Goal: Information Seeking & Learning: Compare options

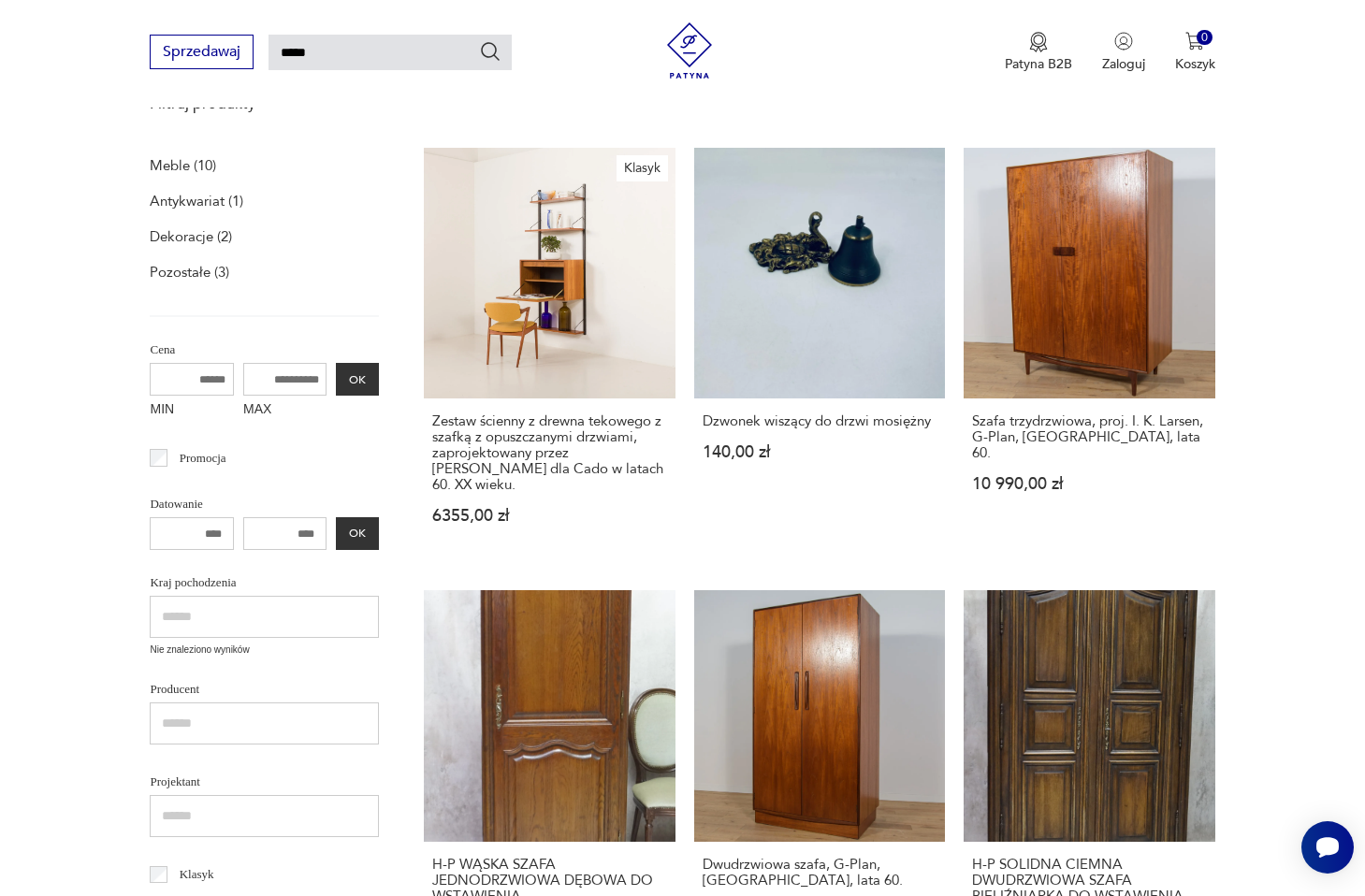
scroll to position [306, 0]
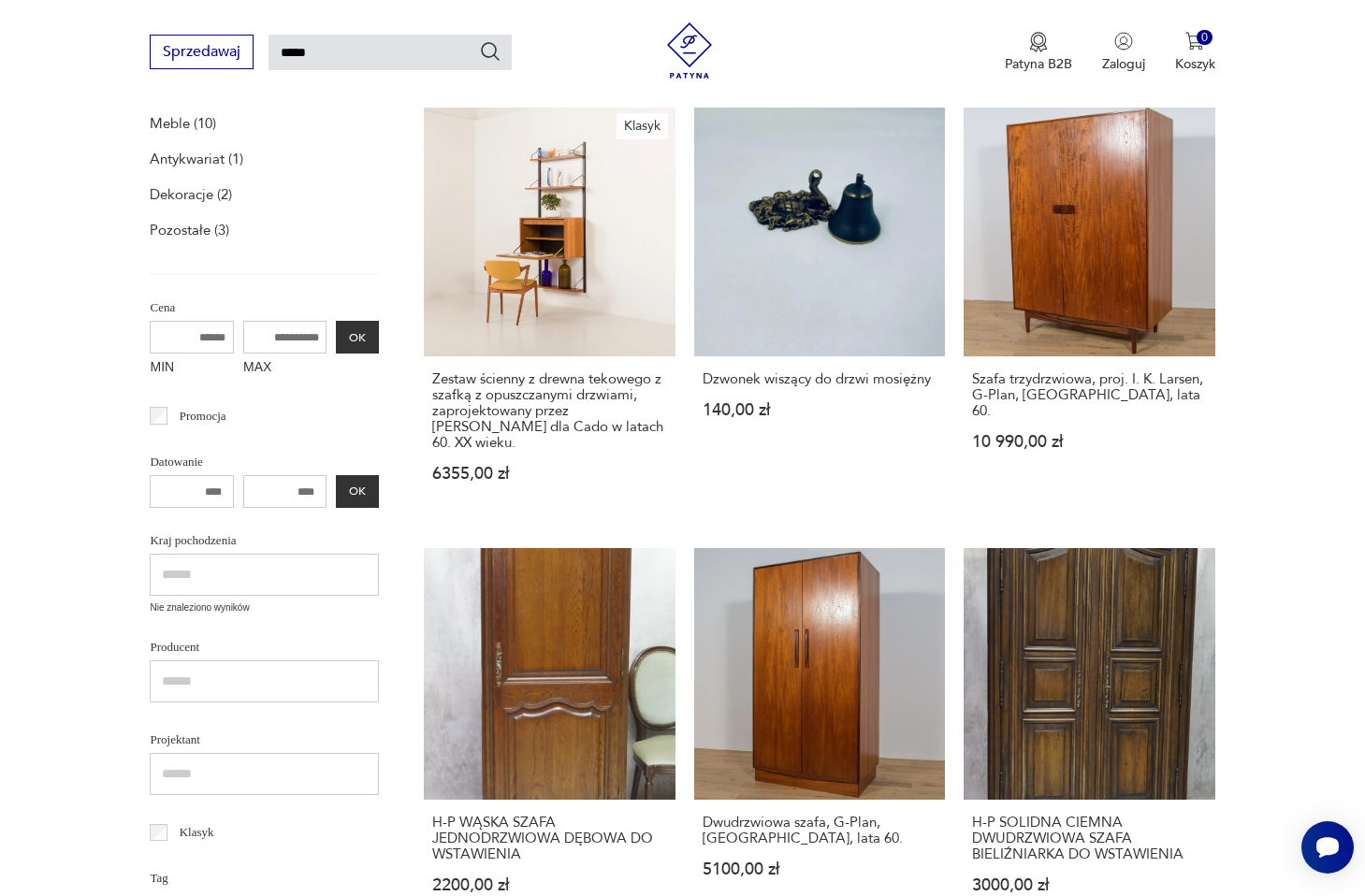
drag, startPoint x: 829, startPoint y: 463, endPoint x: 1036, endPoint y: 11, distance: 497.1
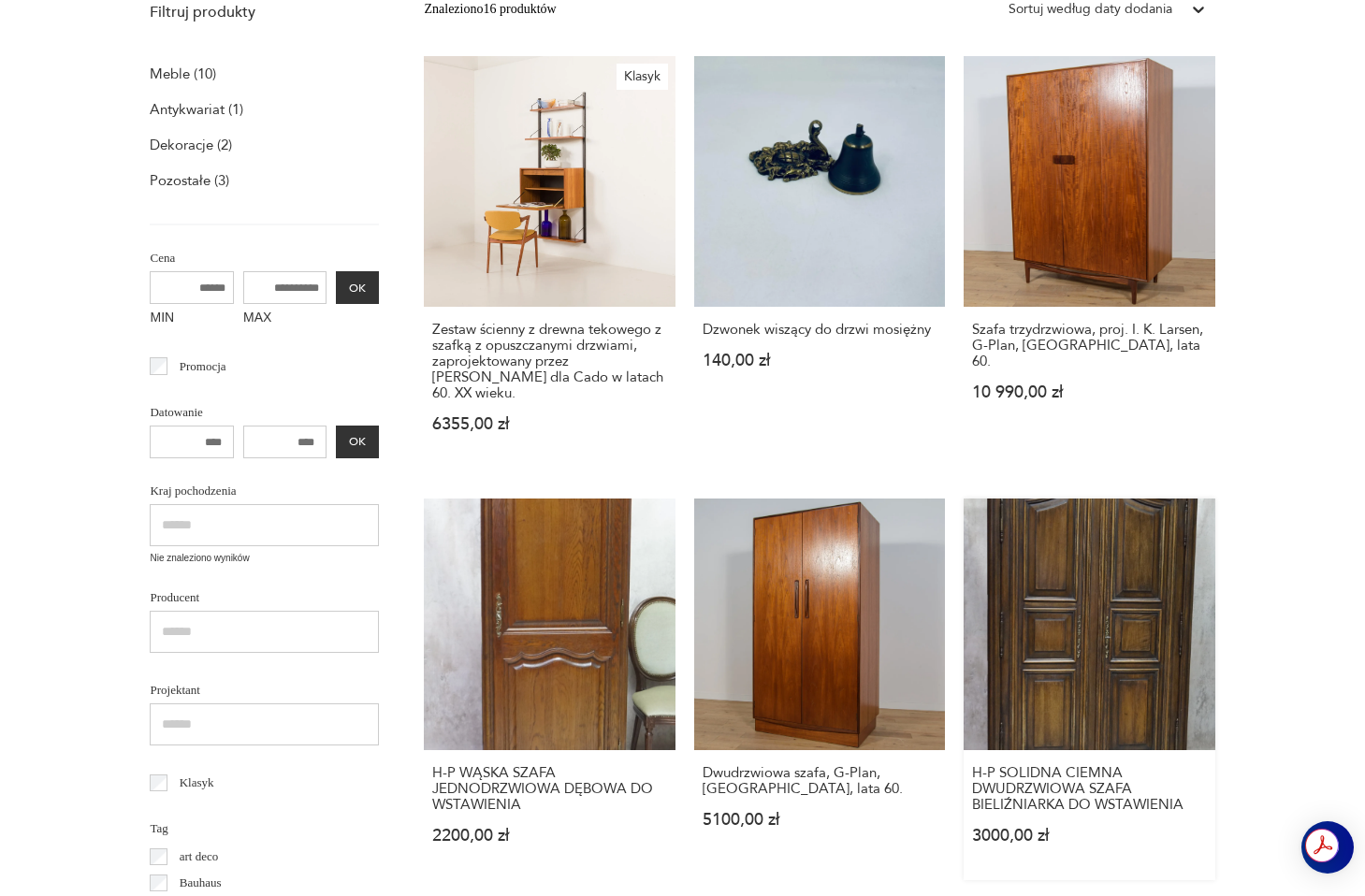
scroll to position [0, 0]
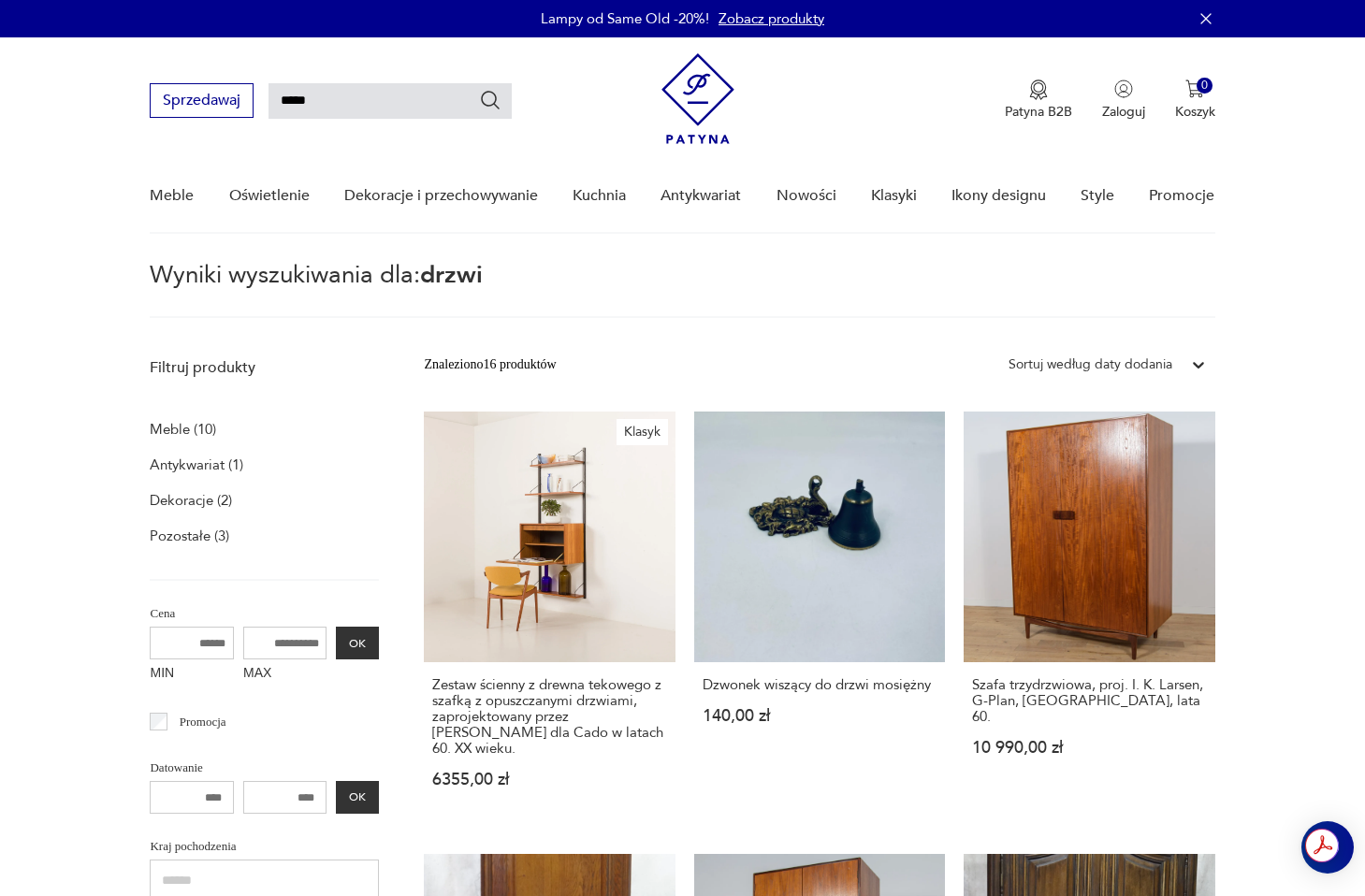
click at [695, 89] on img at bounding box center [698, 98] width 73 height 91
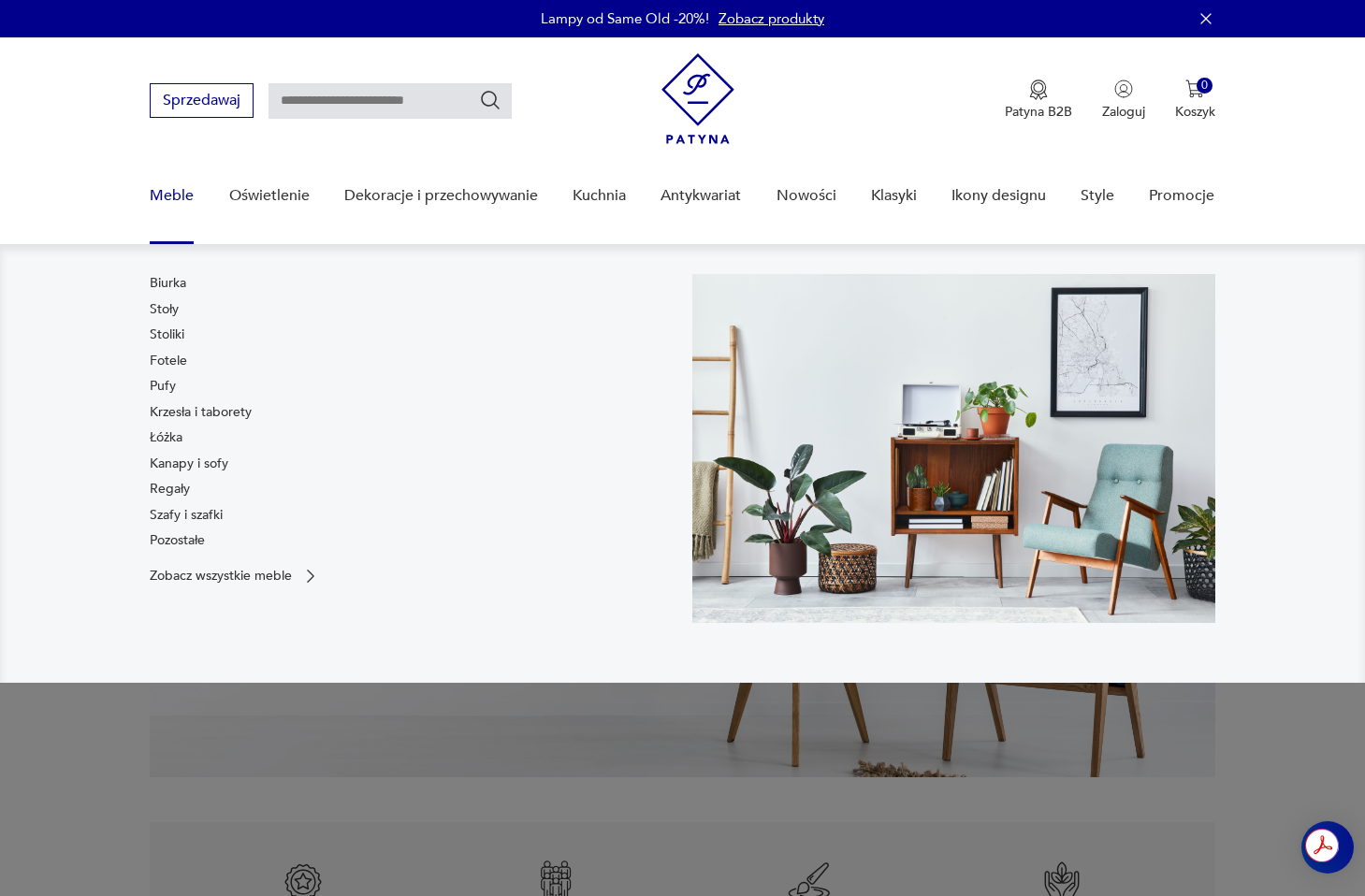
click at [173, 203] on link "Meble" at bounding box center [171, 196] width 44 height 72
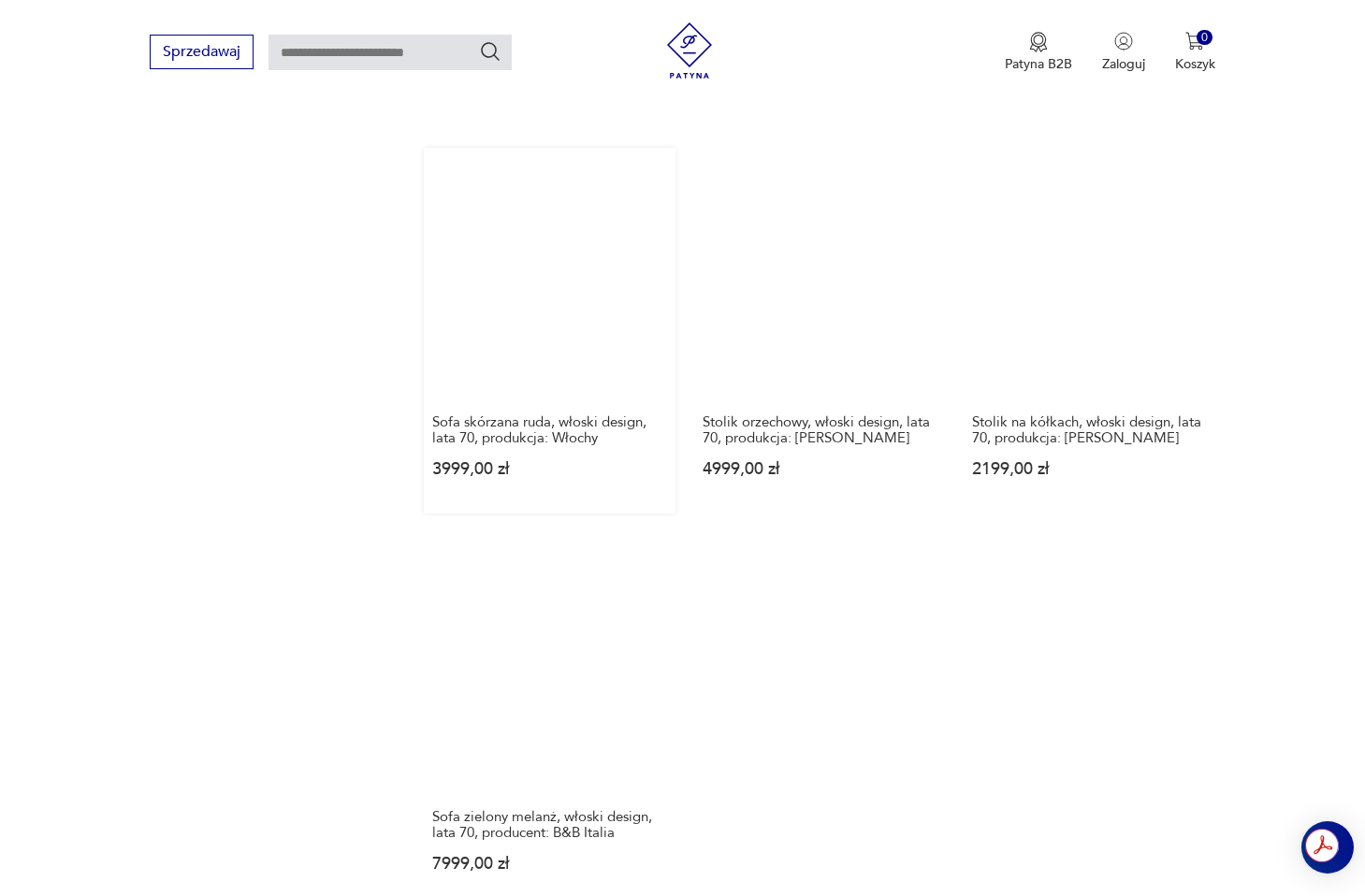
scroll to position [2334, 0]
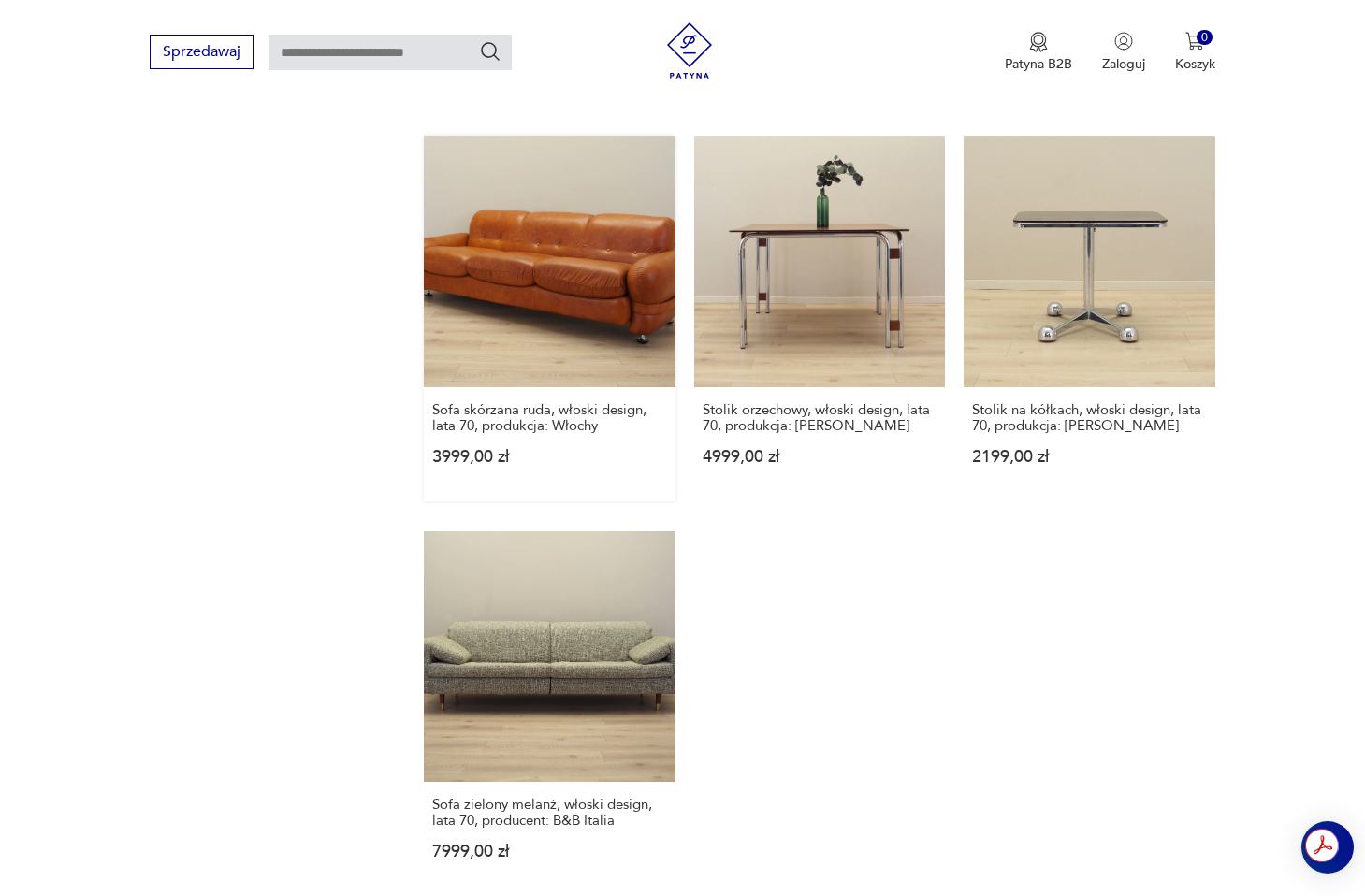
click at [609, 314] on link "Sofa skórzana ruda, włoski design, lata 70, produkcja: Włochy 3999,00 zł" at bounding box center [549, 318] width 250 height 365
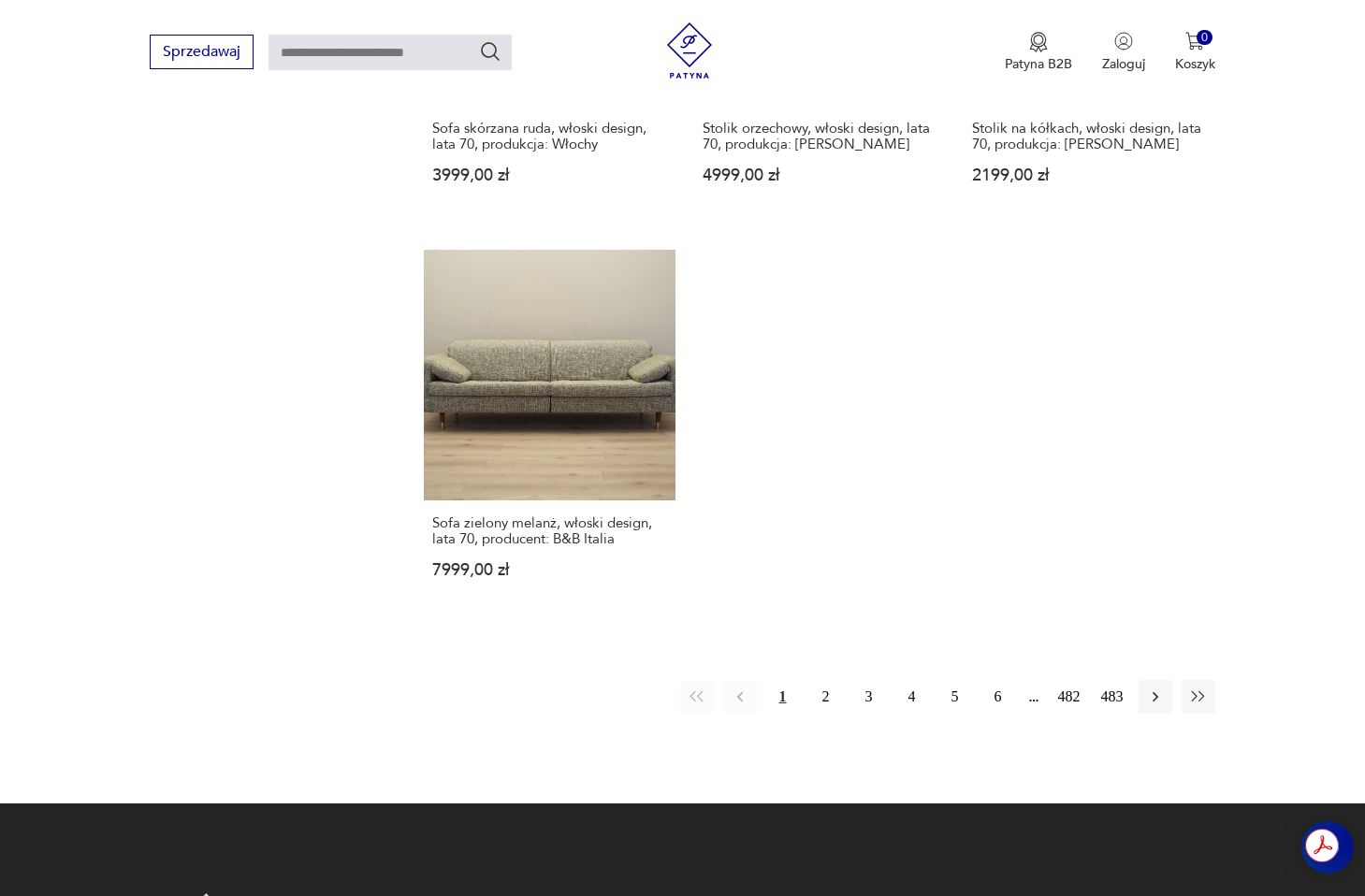
scroll to position [2639, 0]
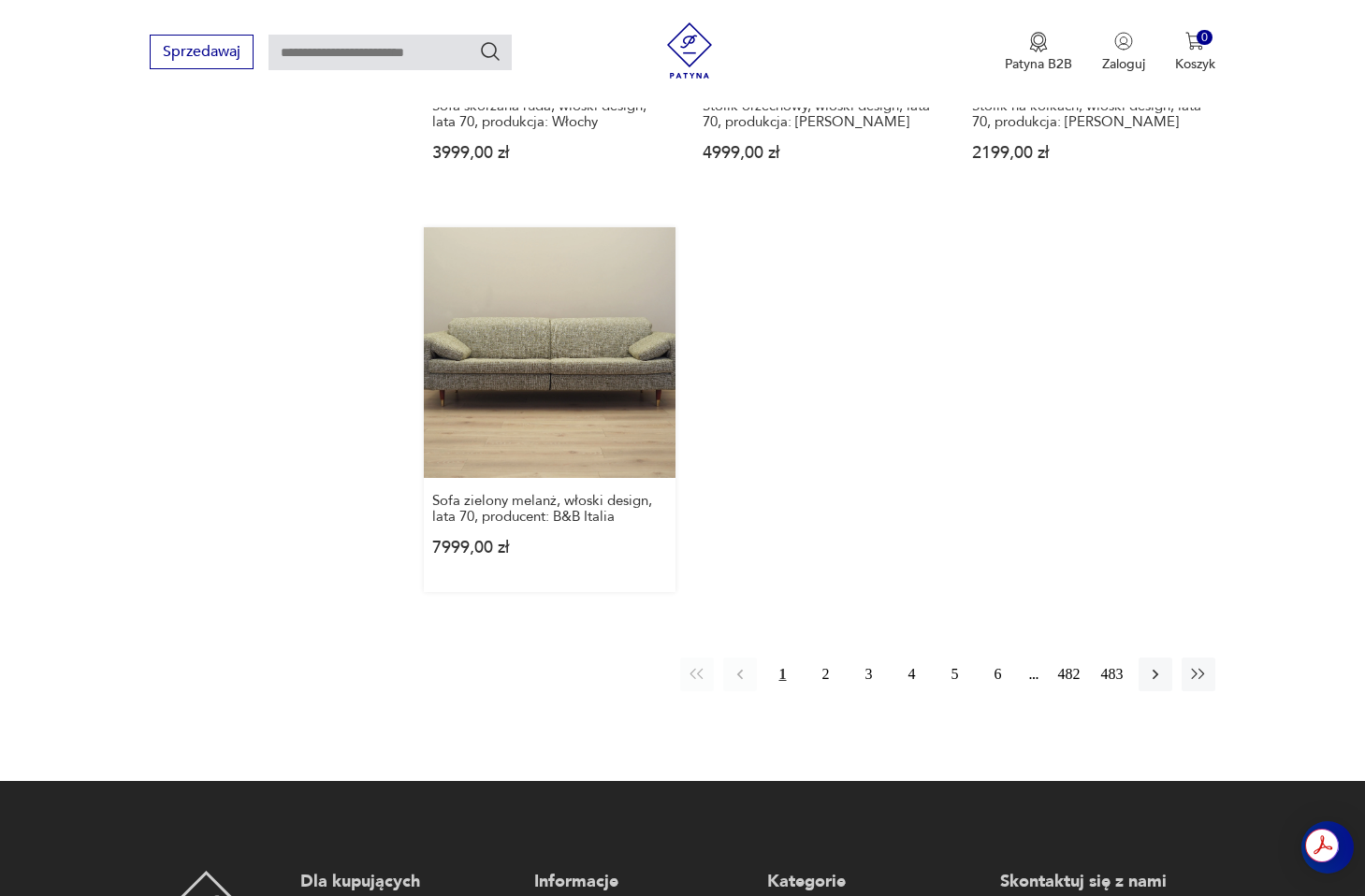
click at [650, 396] on link "Sofa zielony melanż, włoski design, lata 70, producent: B&B Italia 7999,00 zł" at bounding box center [549, 409] width 250 height 365
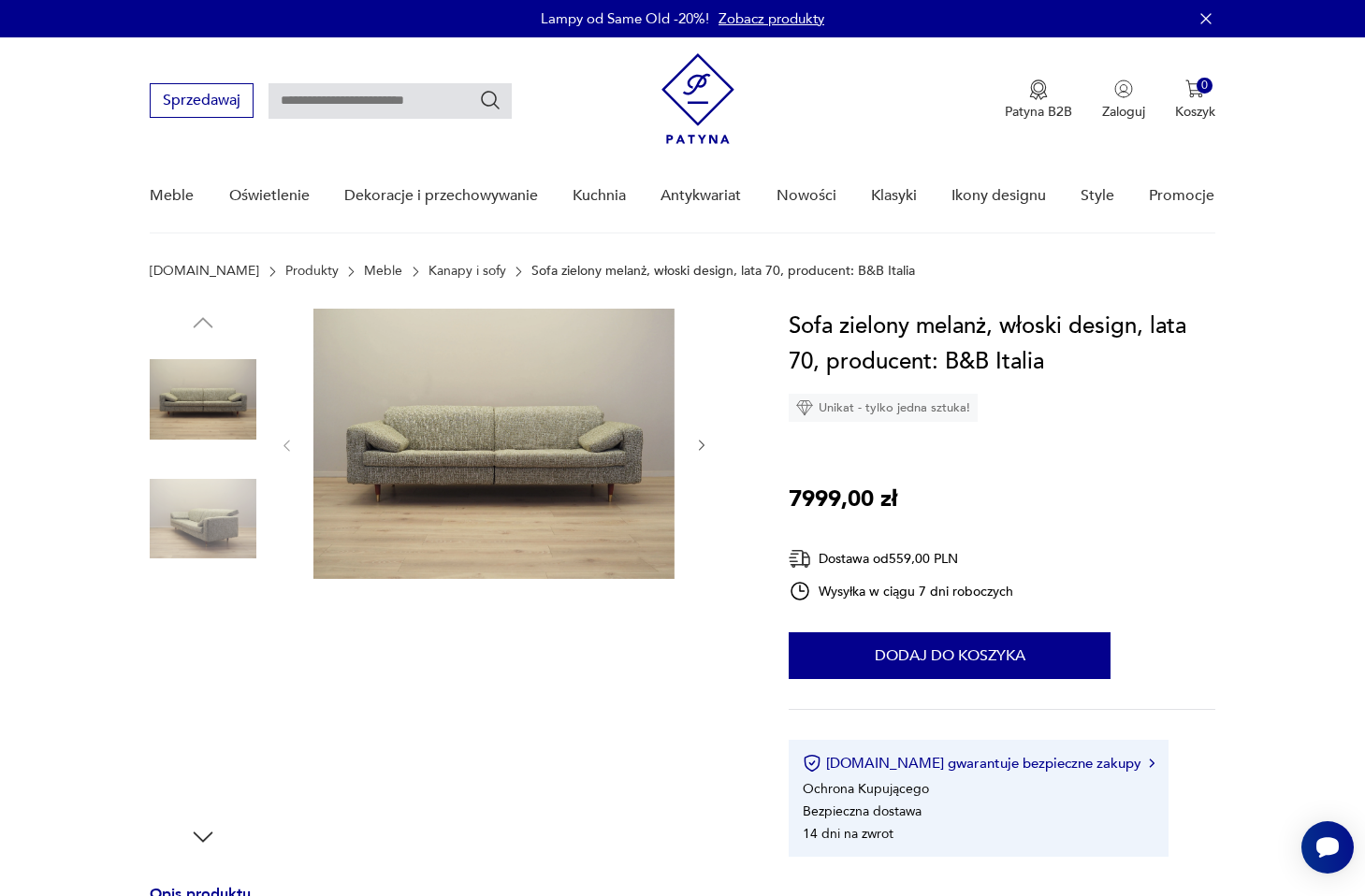
click at [459, 428] on img at bounding box center [493, 444] width 361 height 271
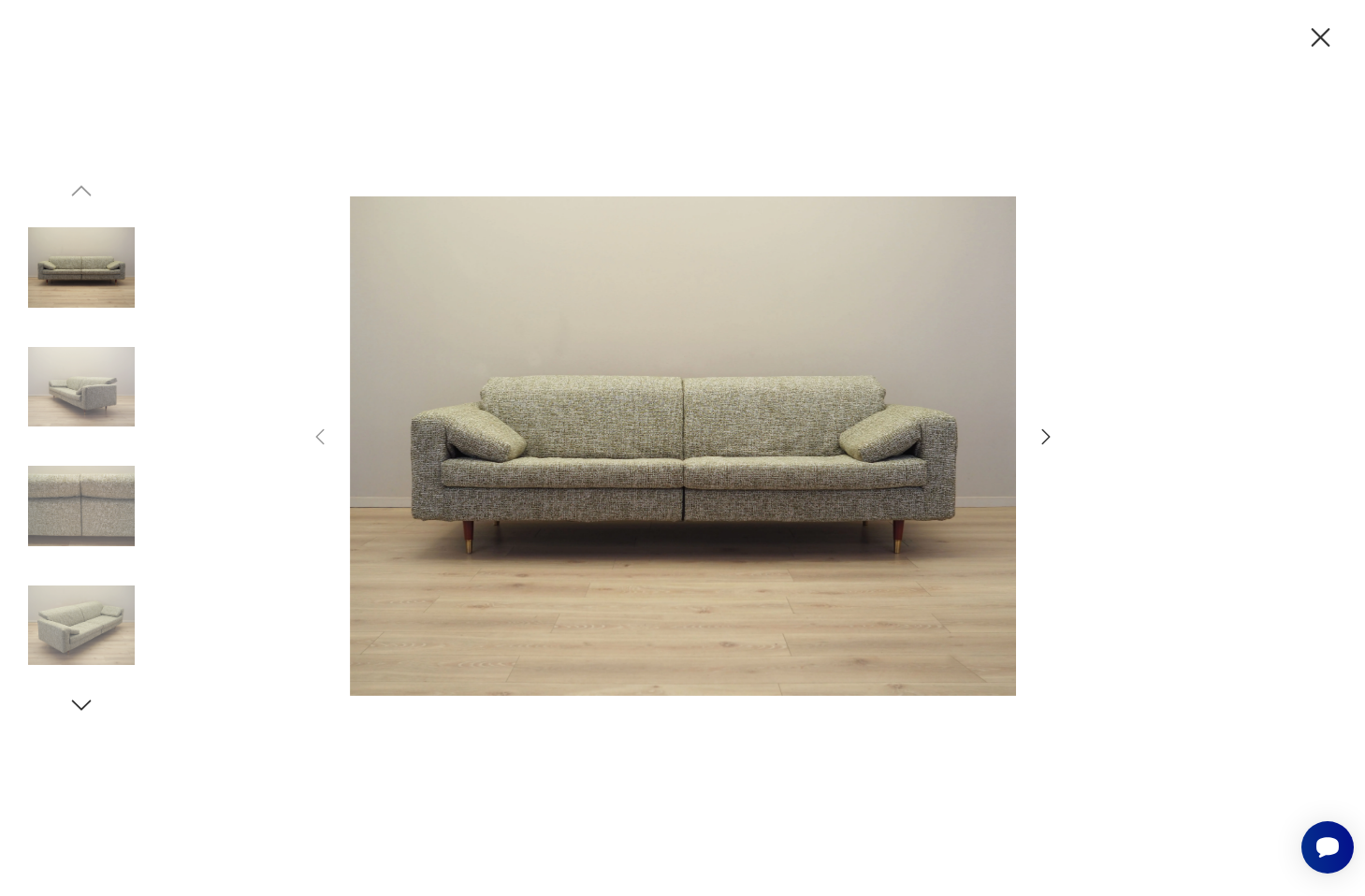
click at [93, 394] on img at bounding box center [81, 387] width 107 height 107
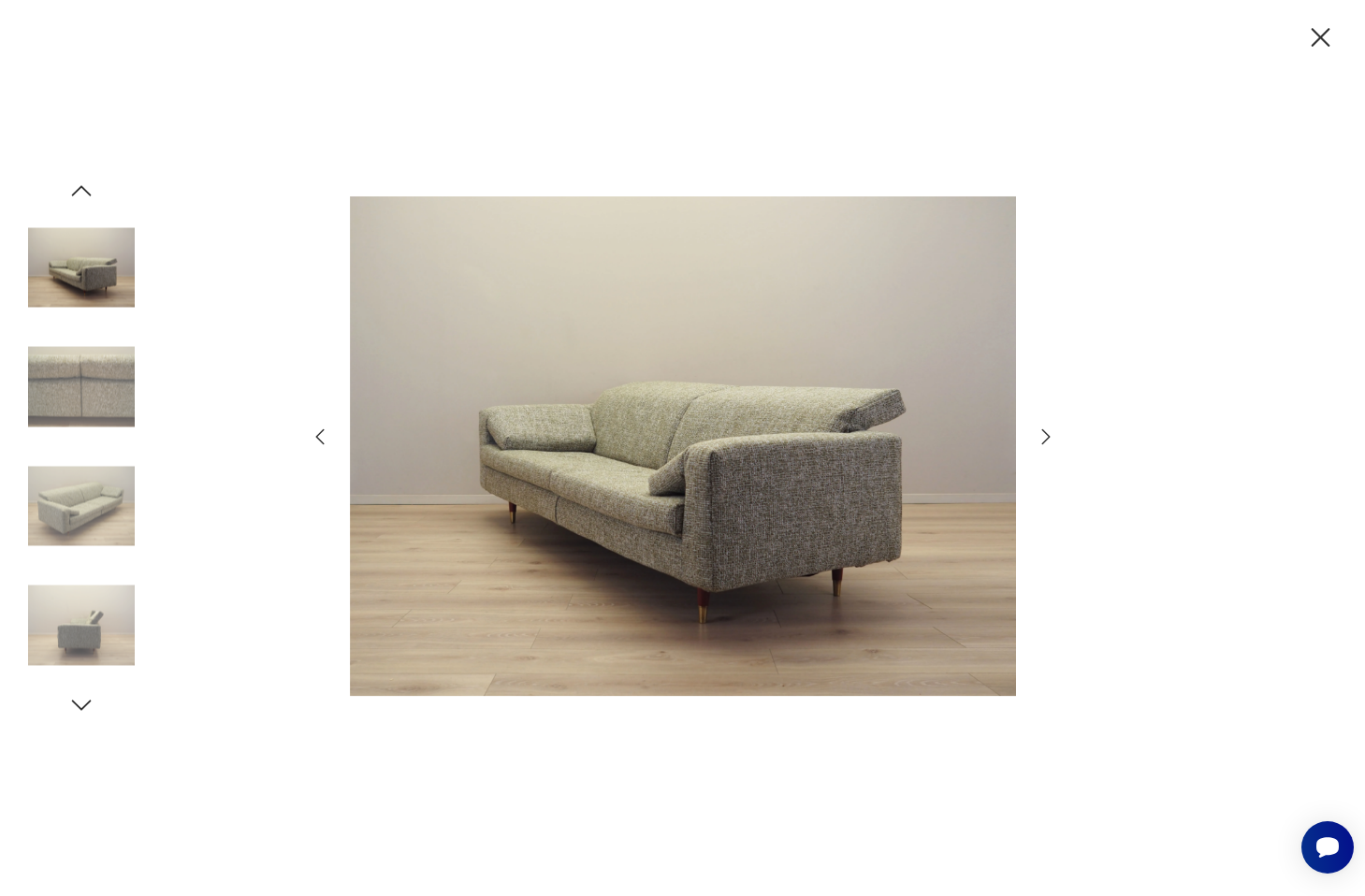
click at [103, 471] on img at bounding box center [81, 506] width 107 height 107
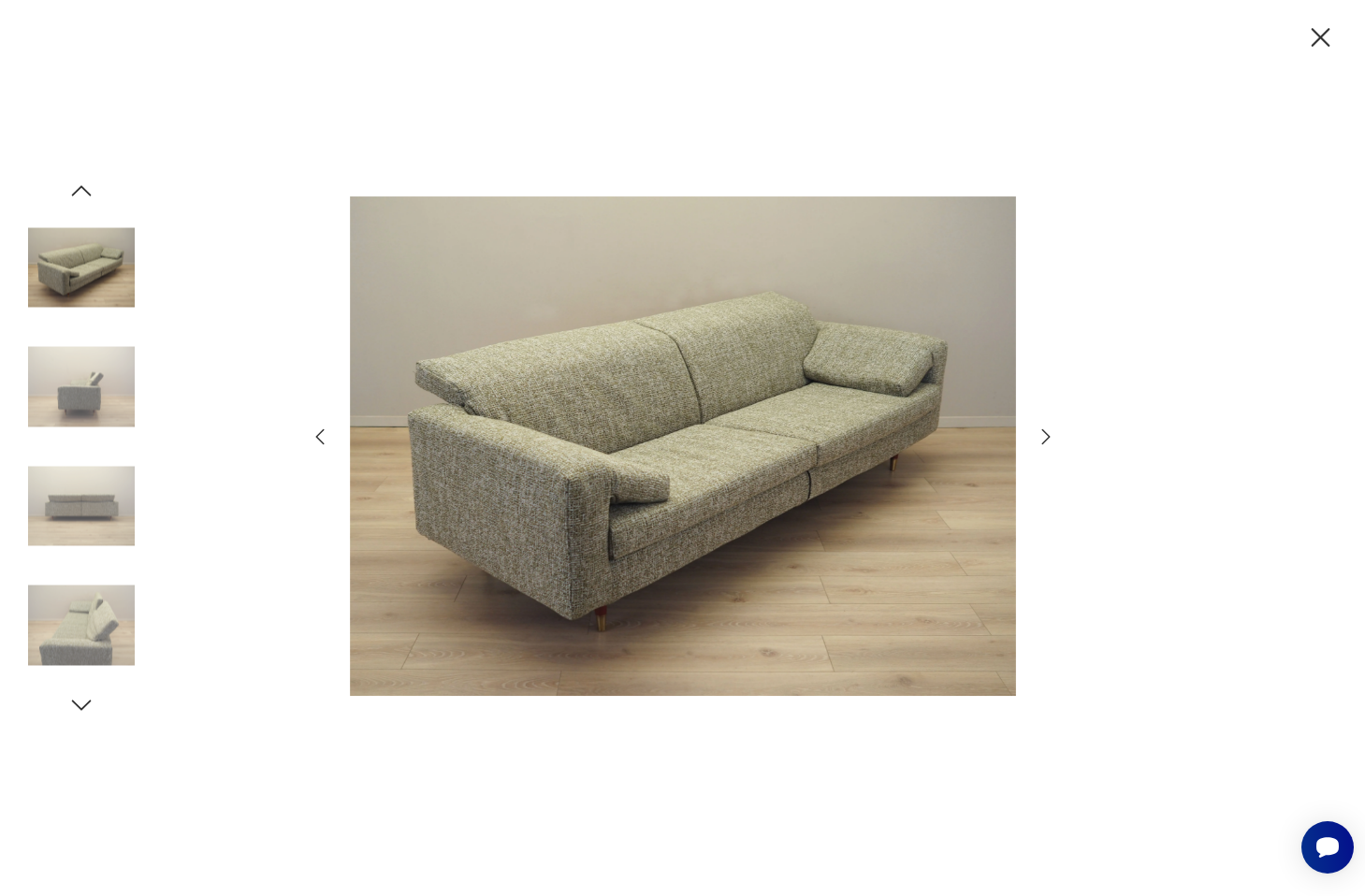
click at [105, 526] on img at bounding box center [81, 506] width 107 height 107
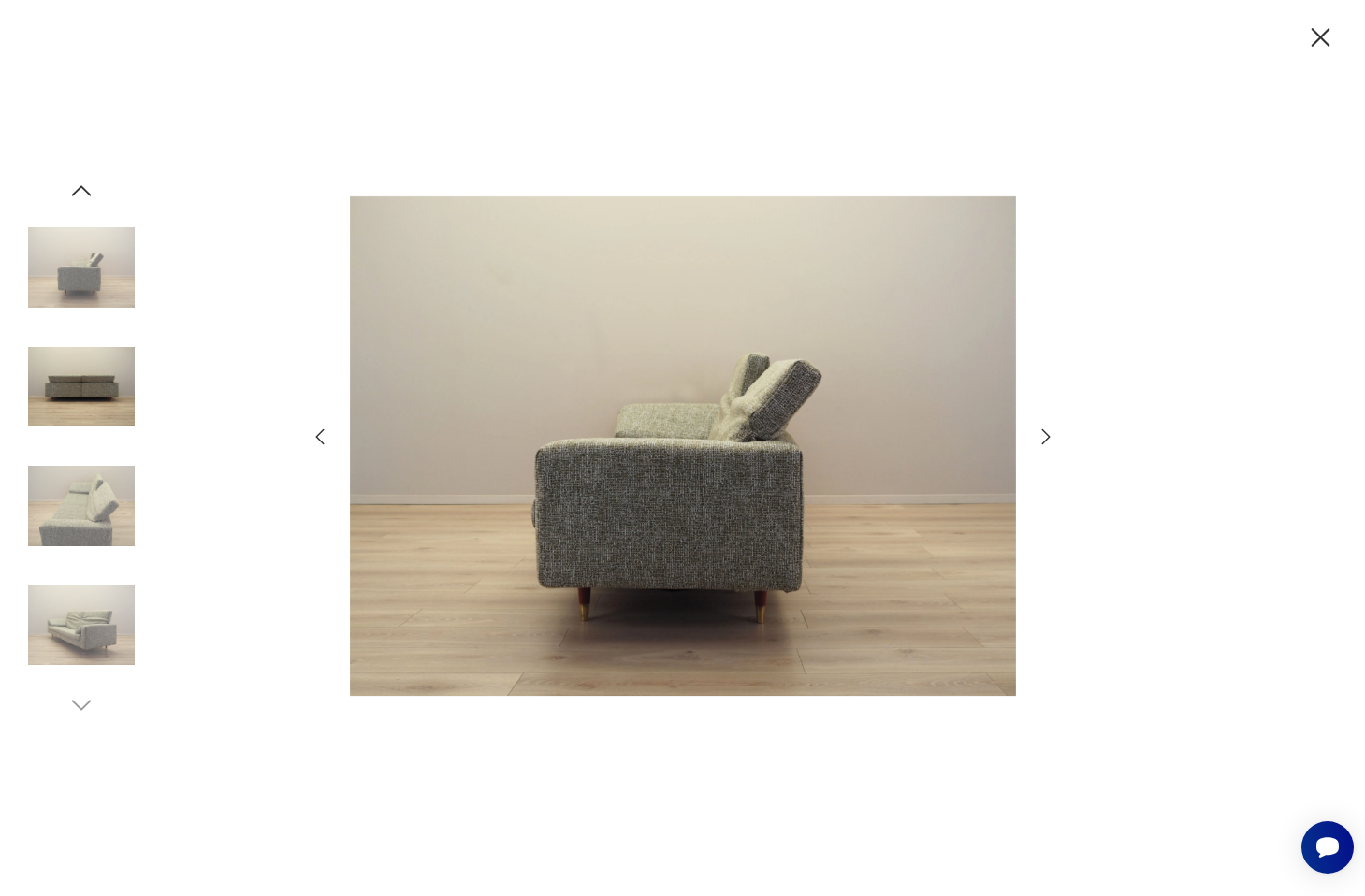
click at [102, 527] on img at bounding box center [81, 506] width 107 height 107
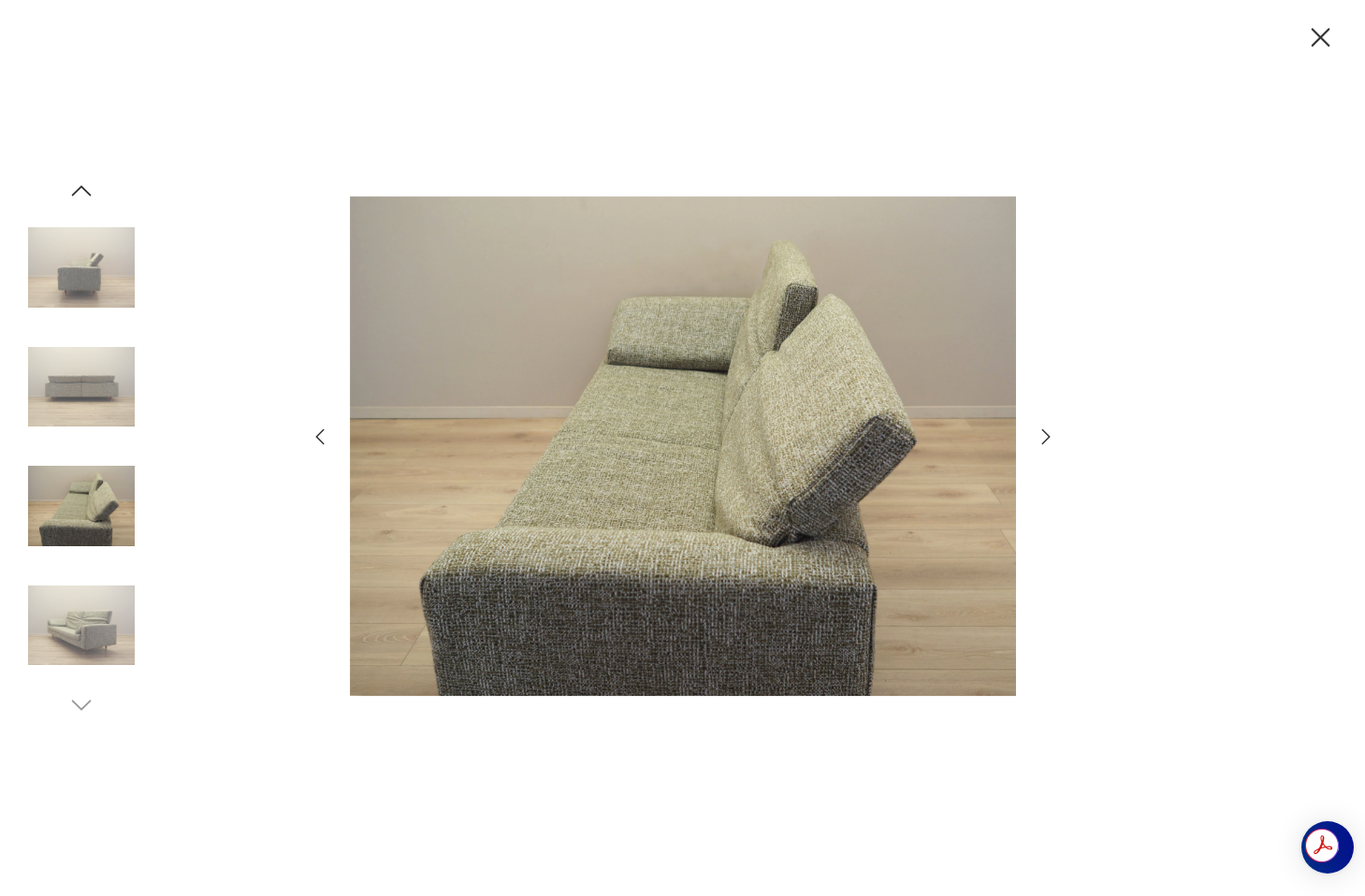
click at [101, 592] on img at bounding box center [81, 625] width 107 height 107
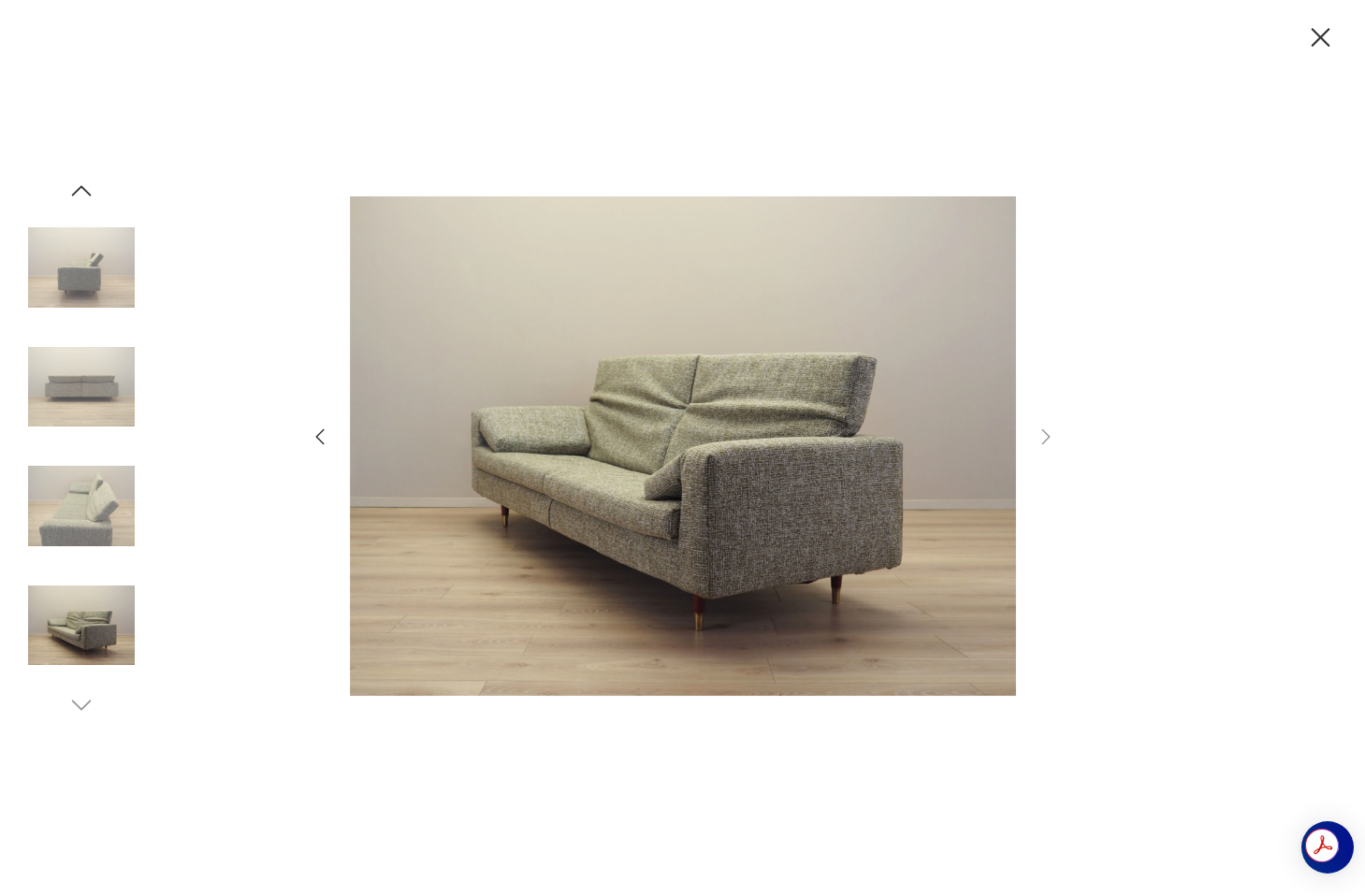
click at [105, 641] on img at bounding box center [81, 625] width 107 height 107
click at [105, 662] on img at bounding box center [81, 625] width 107 height 107
click at [95, 535] on img at bounding box center [81, 506] width 107 height 107
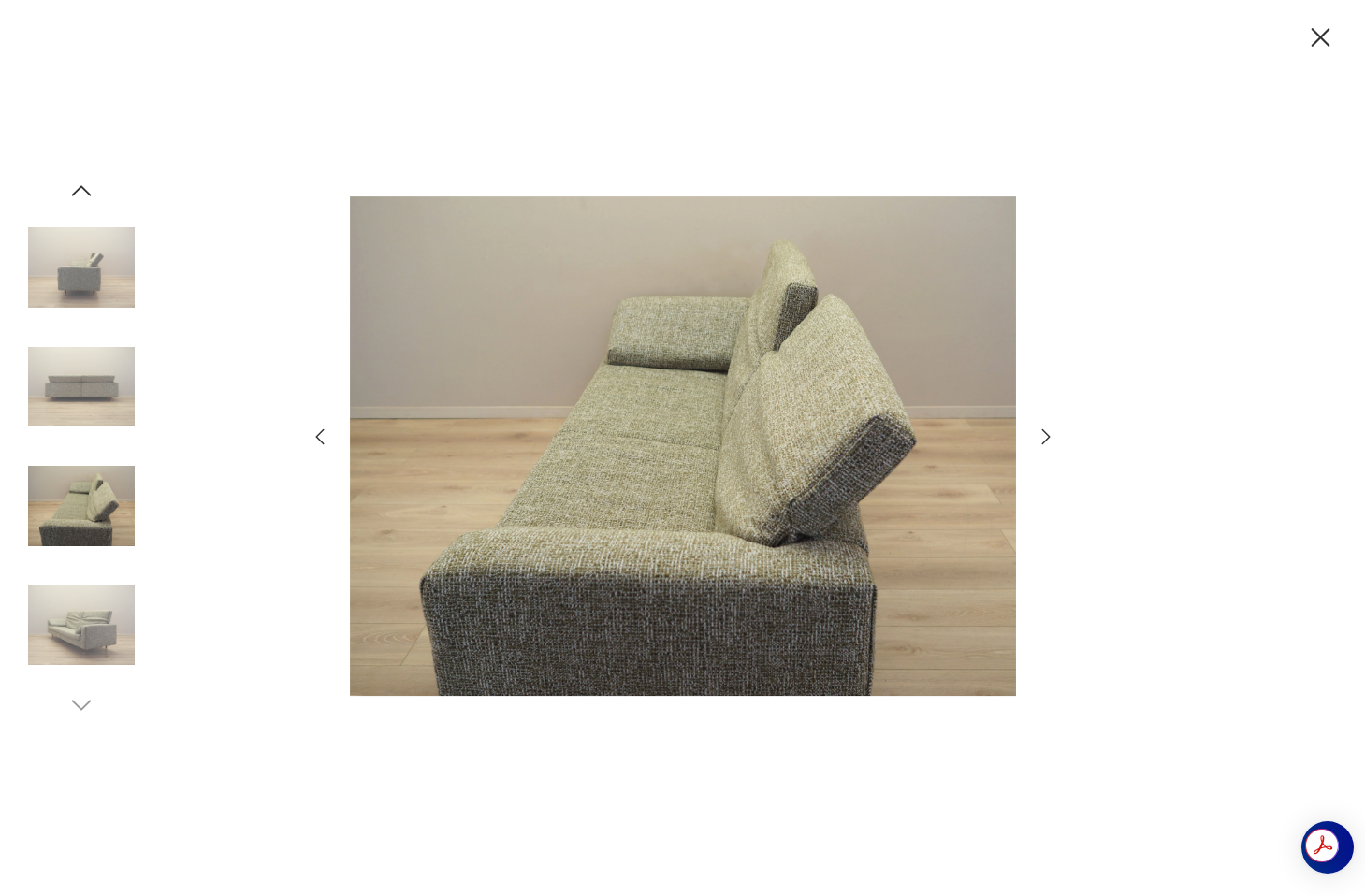
click at [95, 419] on img at bounding box center [81, 387] width 107 height 107
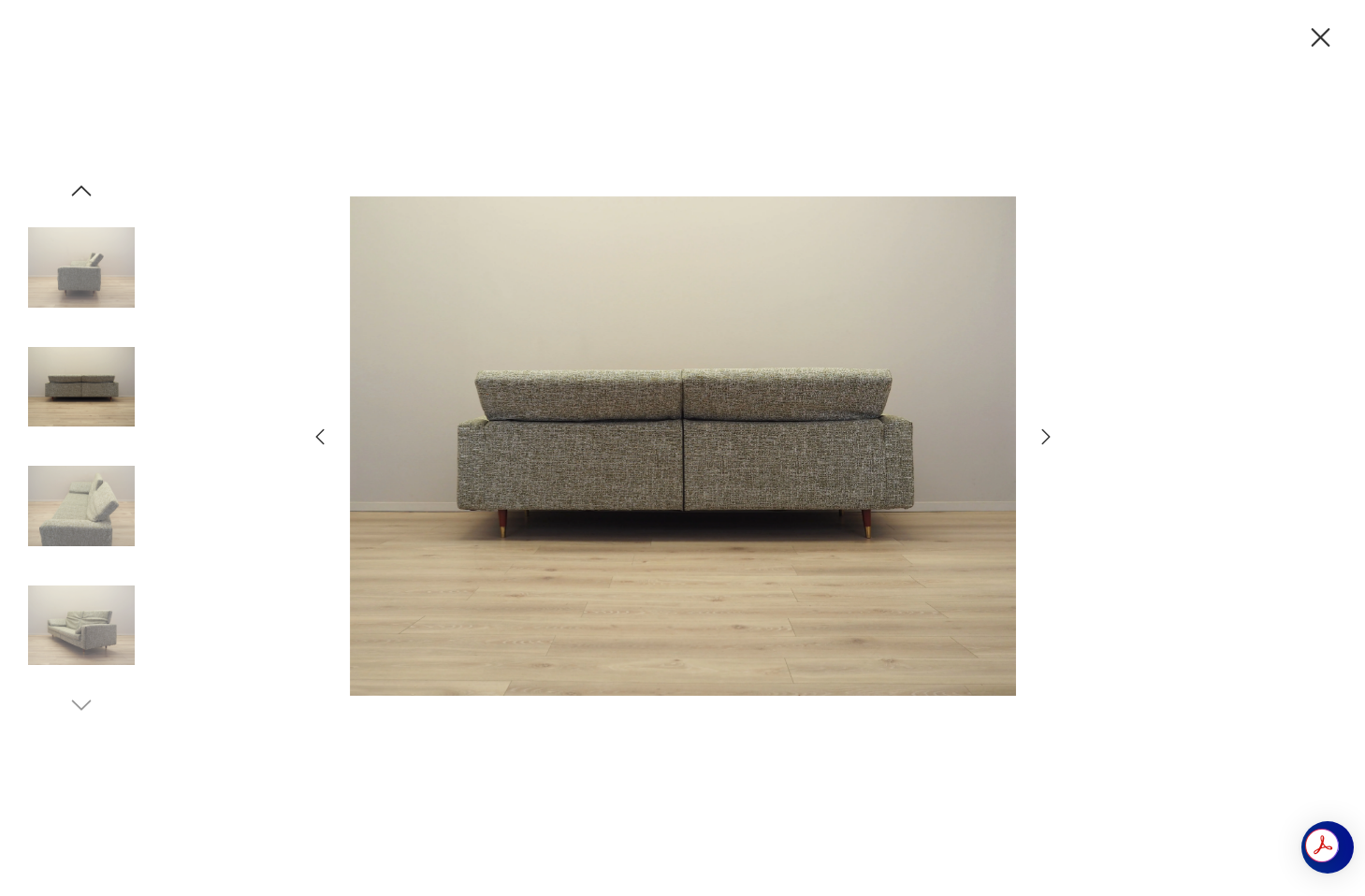
click at [92, 335] on img at bounding box center [81, 387] width 107 height 107
click at [91, 275] on img at bounding box center [81, 267] width 107 height 107
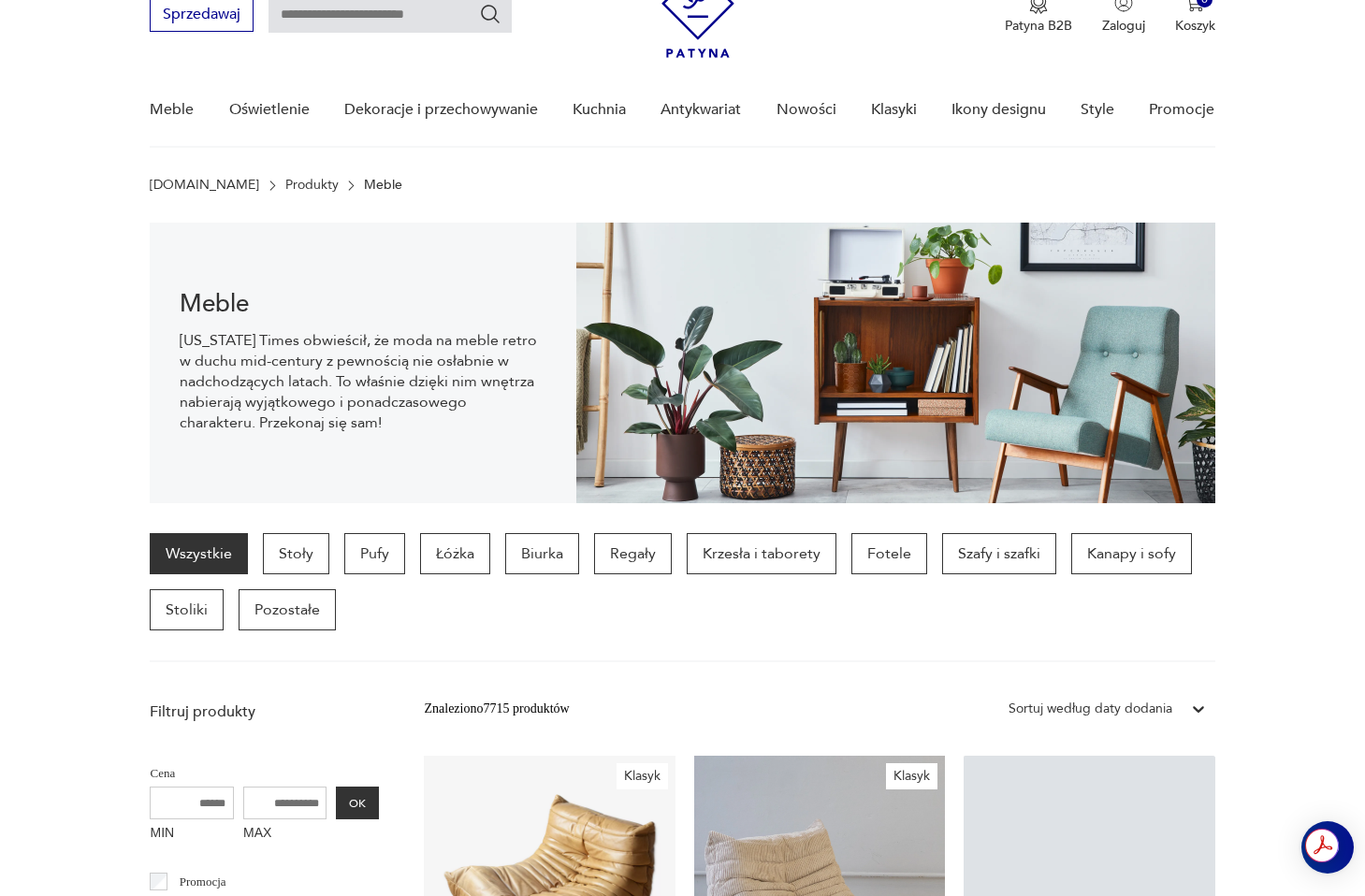
click at [1289, 82] on nav "Sprzedawaj Patyna B2B Zaloguj 0 Koszyk Twój koszyk ( 0 ) Brak produktów w koszy…" at bounding box center [682, 49] width 1365 height 197
click at [891, 550] on p "Fotele" at bounding box center [889, 554] width 76 height 41
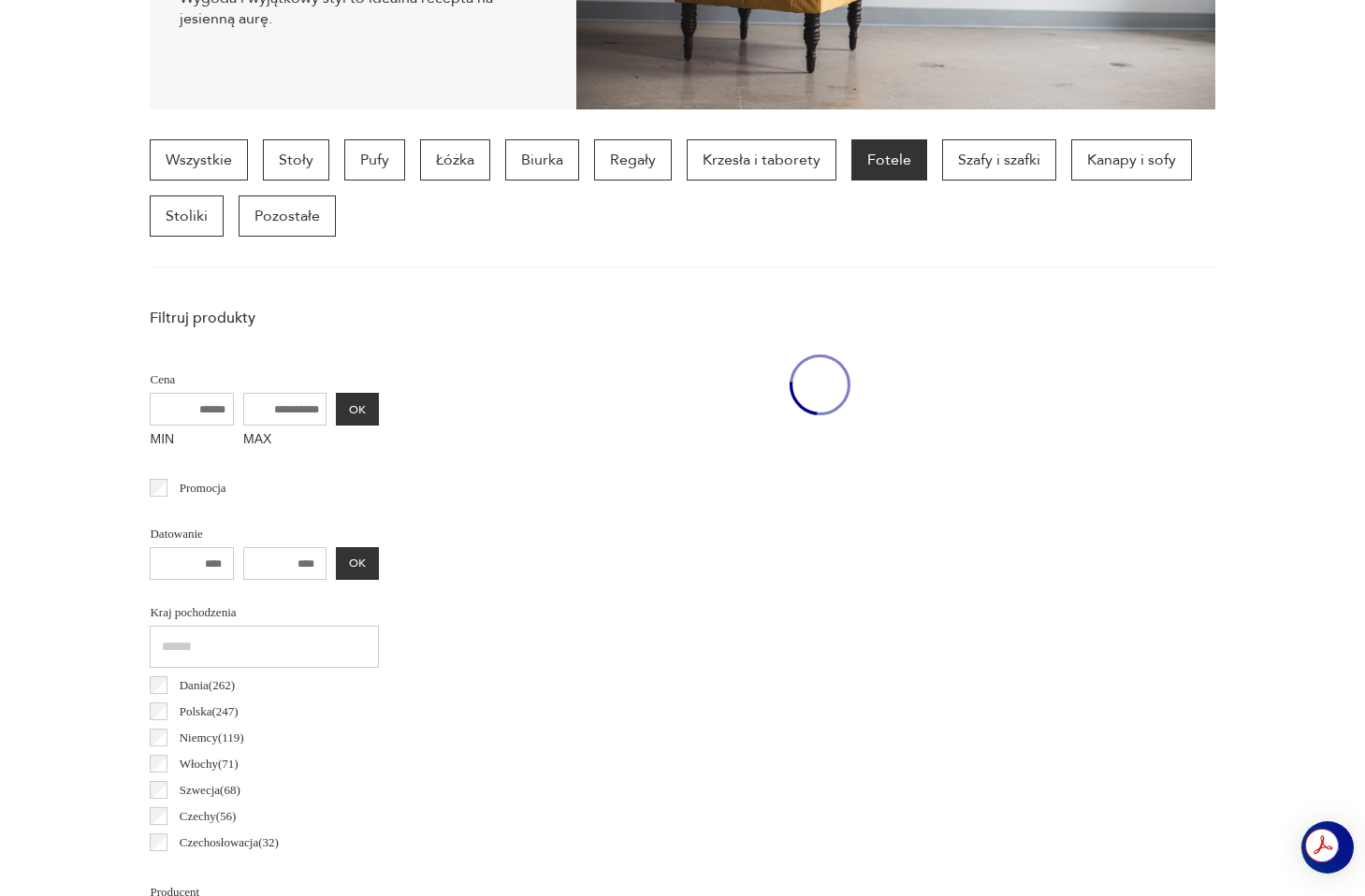
scroll to position [497, 0]
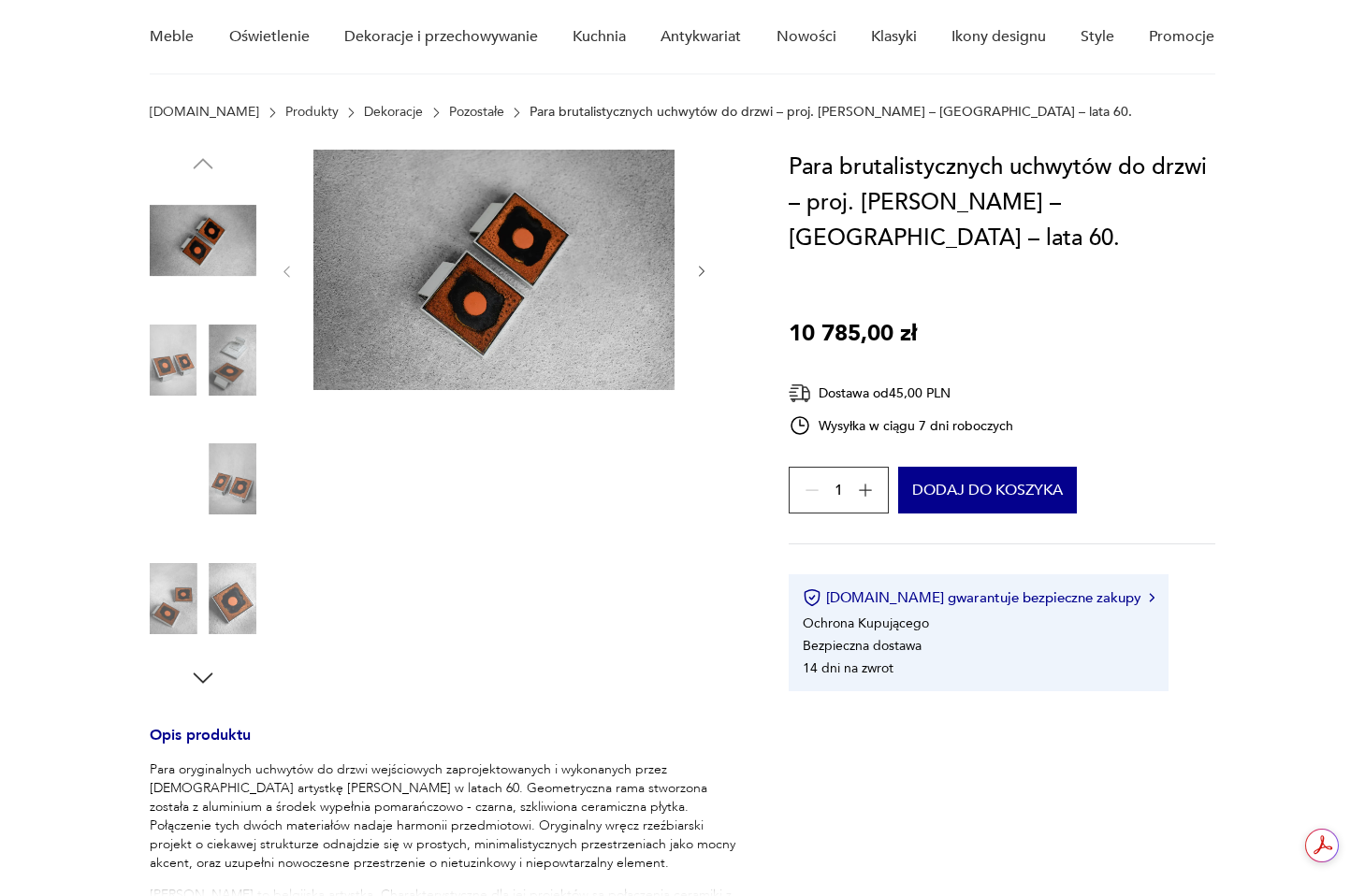
click at [235, 484] on img at bounding box center [202, 479] width 107 height 107
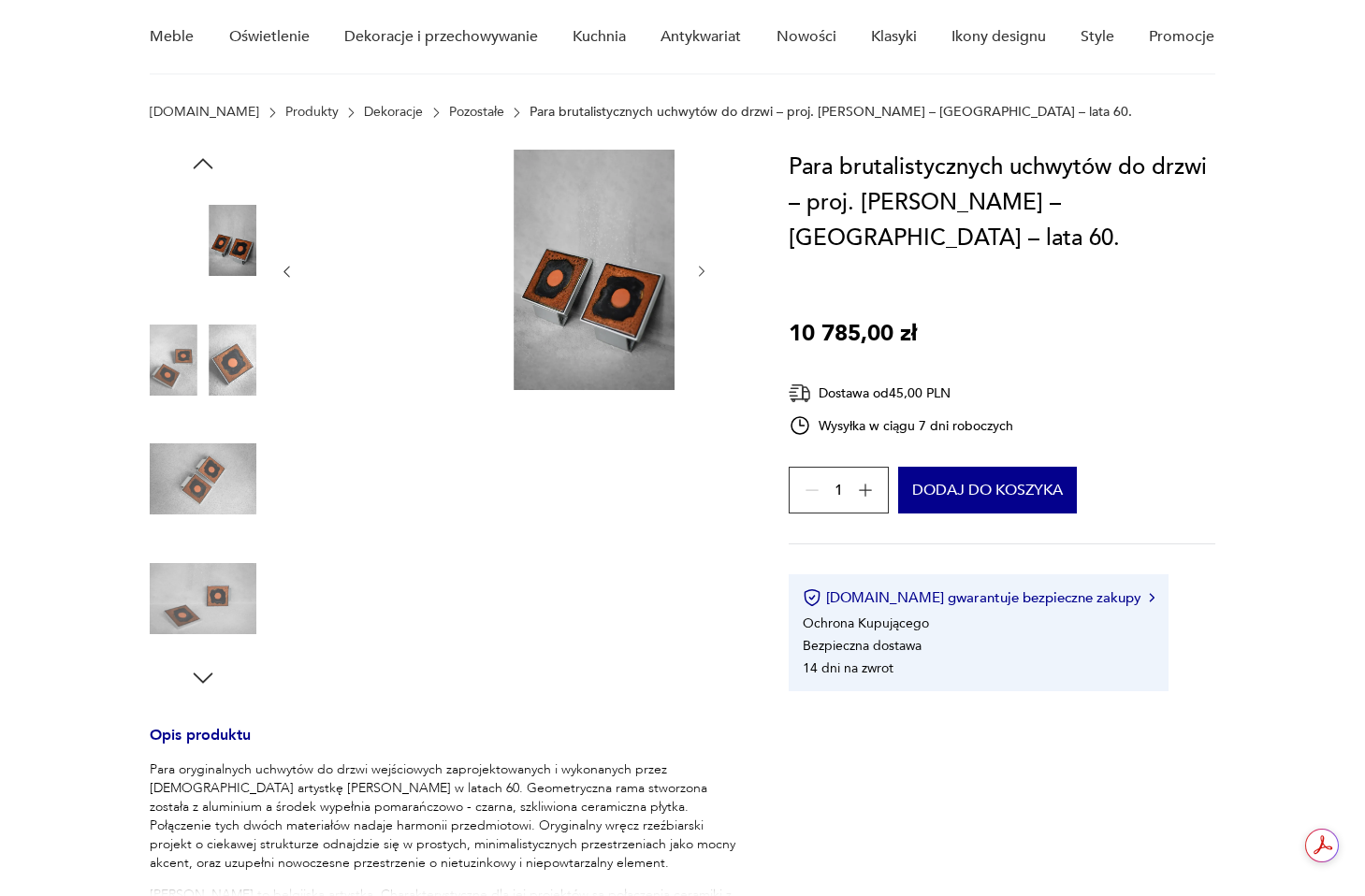
click at [223, 519] on img at bounding box center [202, 479] width 107 height 107
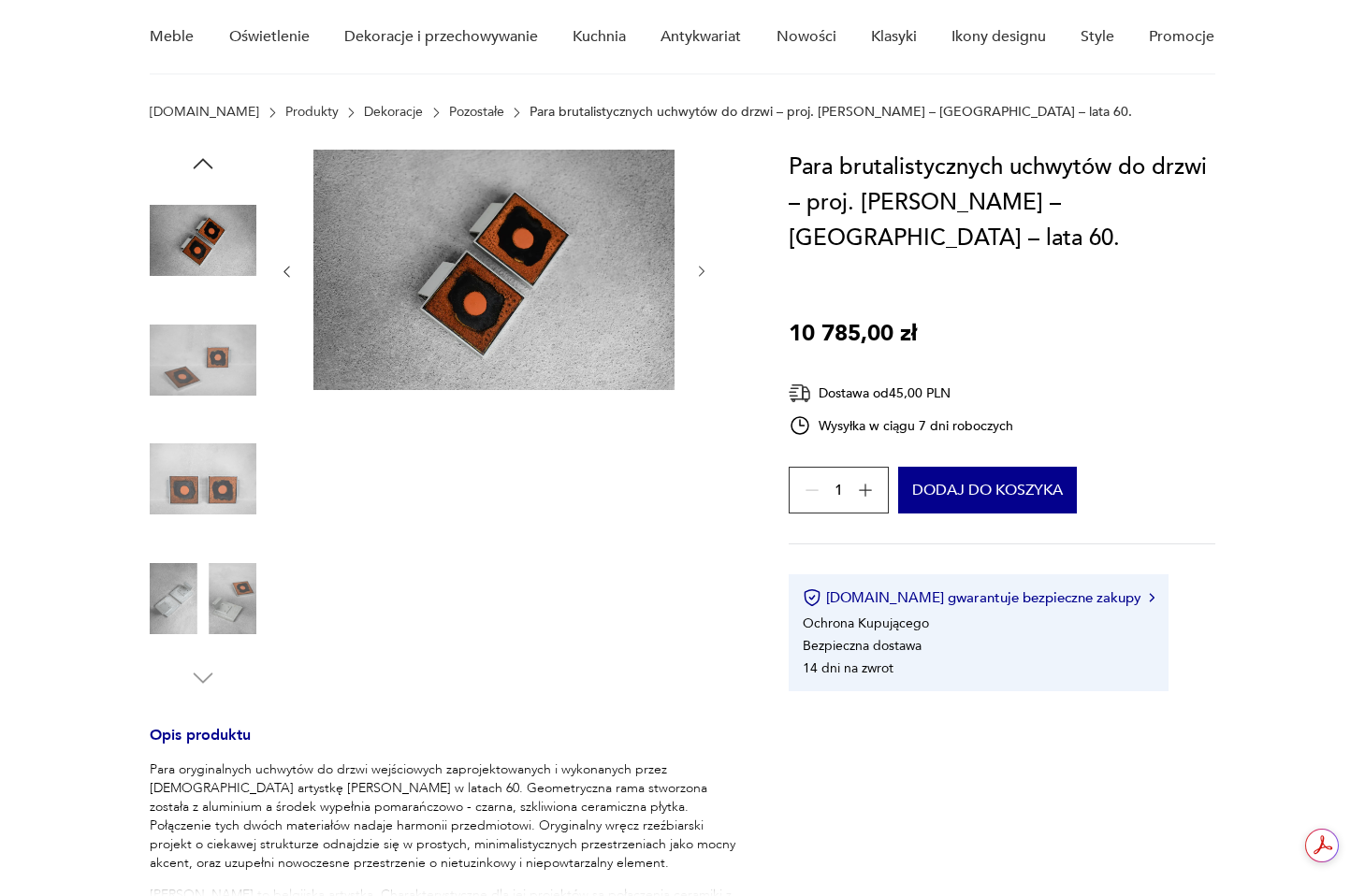
click at [217, 551] on img at bounding box center [202, 598] width 107 height 107
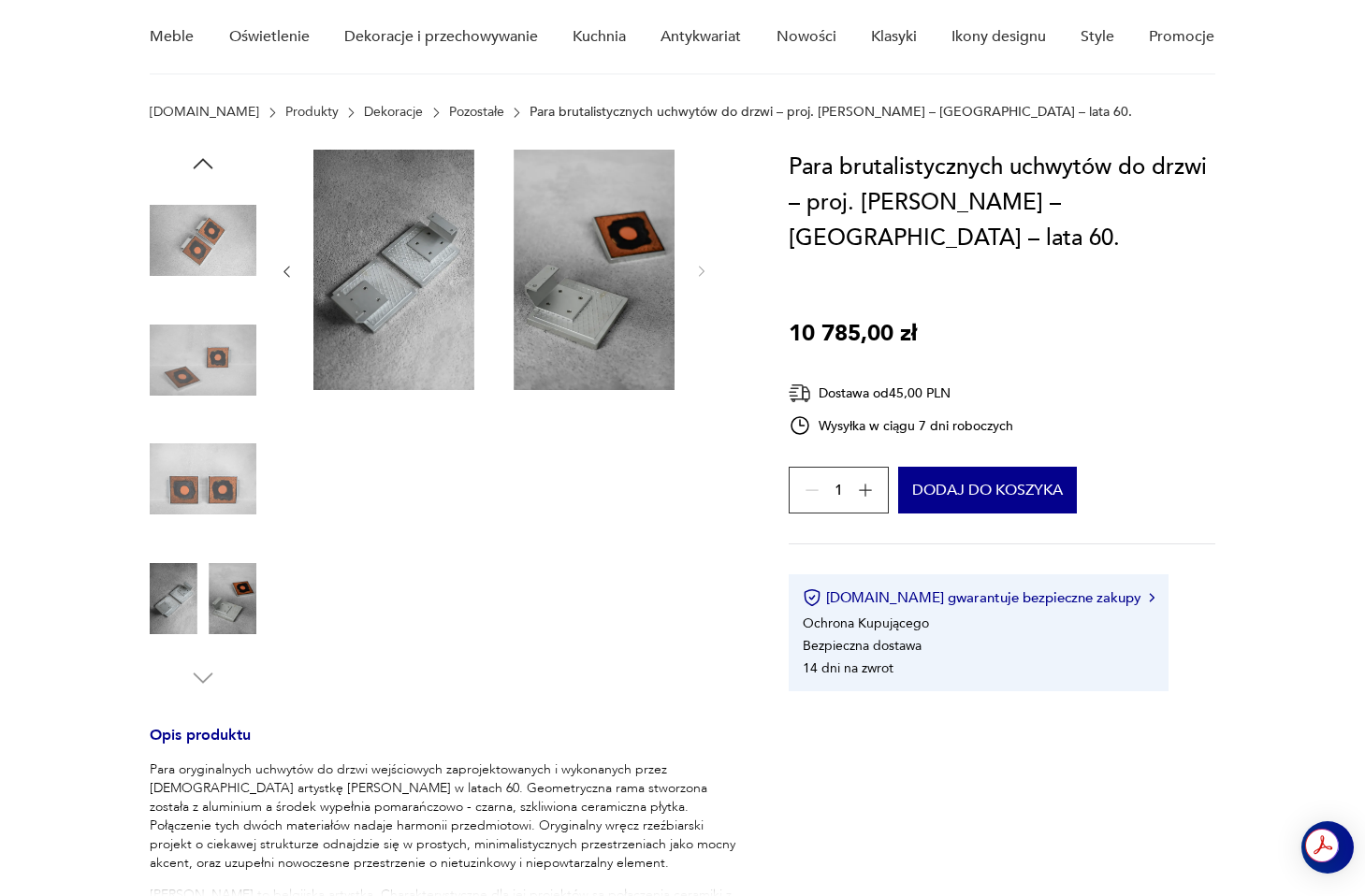
click at [220, 579] on img at bounding box center [202, 598] width 107 height 107
click at [220, 427] on img at bounding box center [202, 479] width 107 height 107
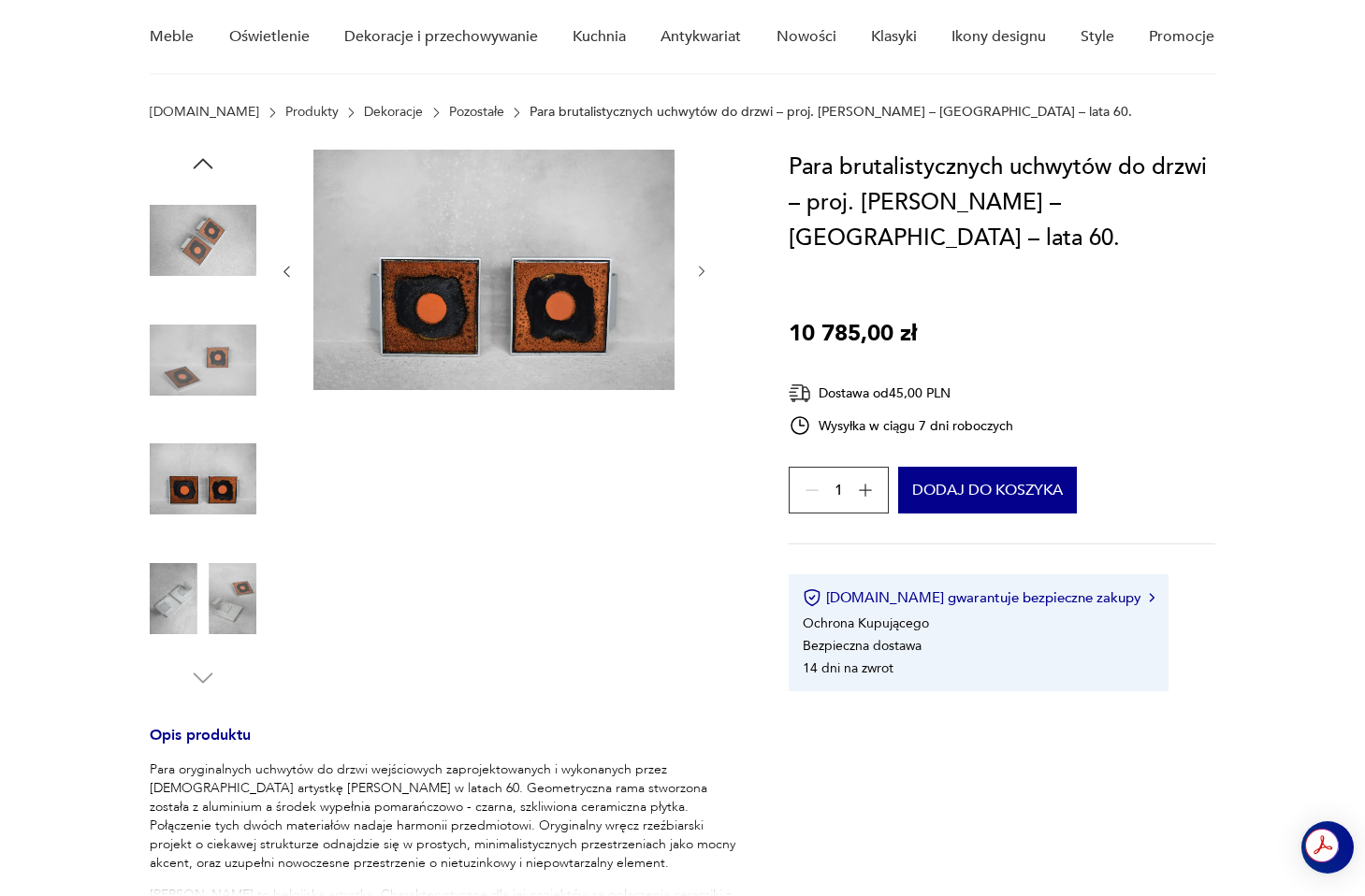
click at [222, 352] on img at bounding box center [202, 360] width 107 height 107
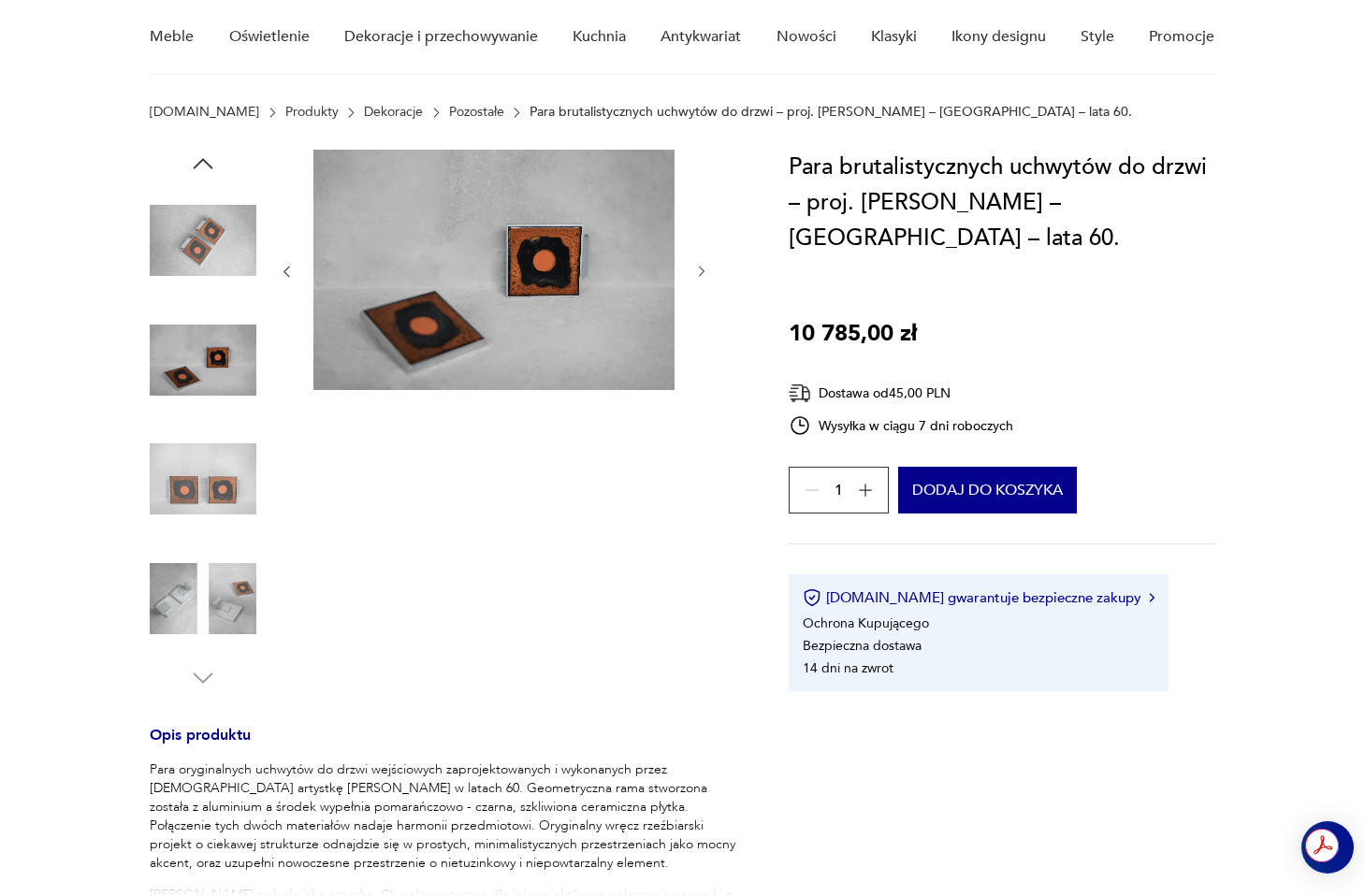
click at [212, 254] on img at bounding box center [202, 240] width 107 height 107
